Goal: Find specific page/section: Find specific page/section

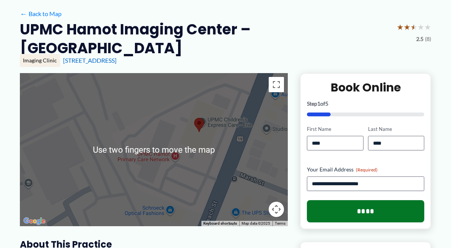
scroll to position [54, 0]
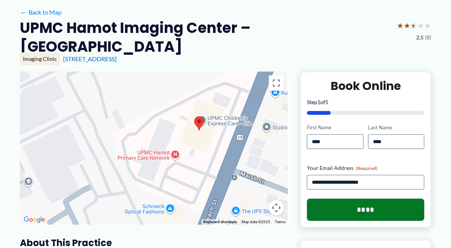
click at [171, 140] on div at bounding box center [154, 147] width 268 height 153
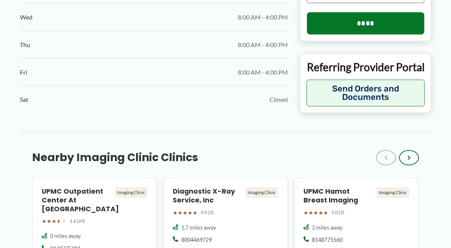
scroll to position [496, 0]
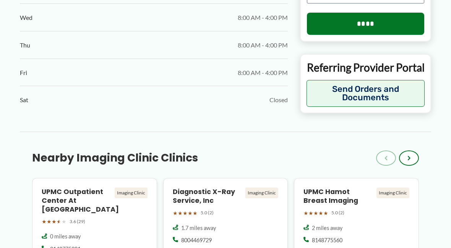
click at [394, 187] on div "Imaging Clinic" at bounding box center [392, 192] width 33 height 11
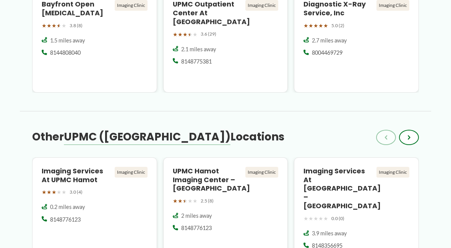
scroll to position [720, 0]
click at [200, 166] on h4 "UPMC Hamot Imaging Center – [GEOGRAPHIC_DATA]" at bounding box center [208, 179] width 70 height 26
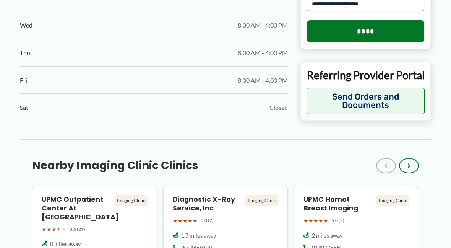
scroll to position [529, 0]
